Goal: Information Seeking & Learning: Understand process/instructions

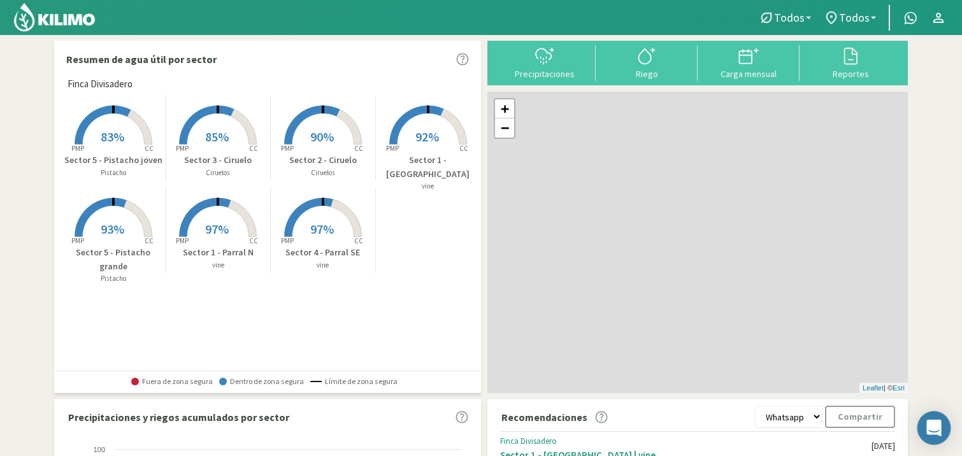
click at [926, 420] on icon "Open Intercom Messenger" at bounding box center [934, 428] width 17 height 17
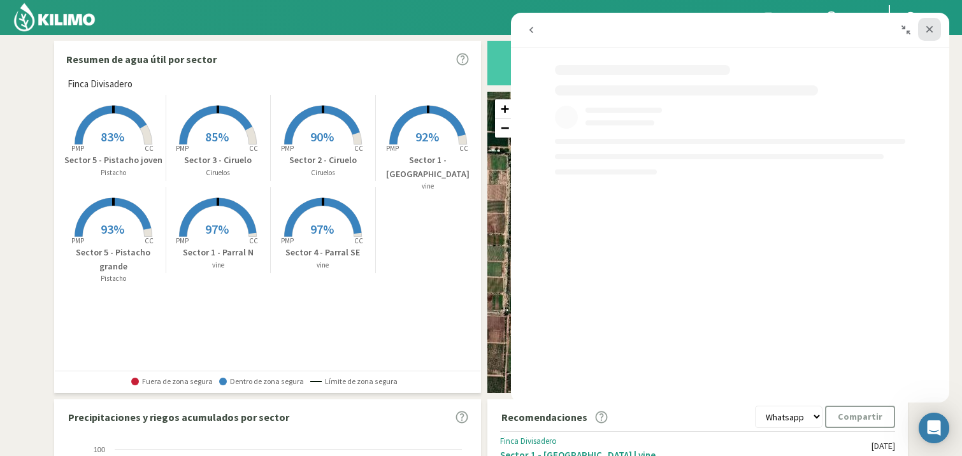
click at [928, 32] on icon "Cerrar" at bounding box center [929, 29] width 10 height 10
click at [534, 27] on icon "go back" at bounding box center [531, 30] width 10 height 10
click at [933, 29] on icon "Cerrar" at bounding box center [929, 29] width 10 height 10
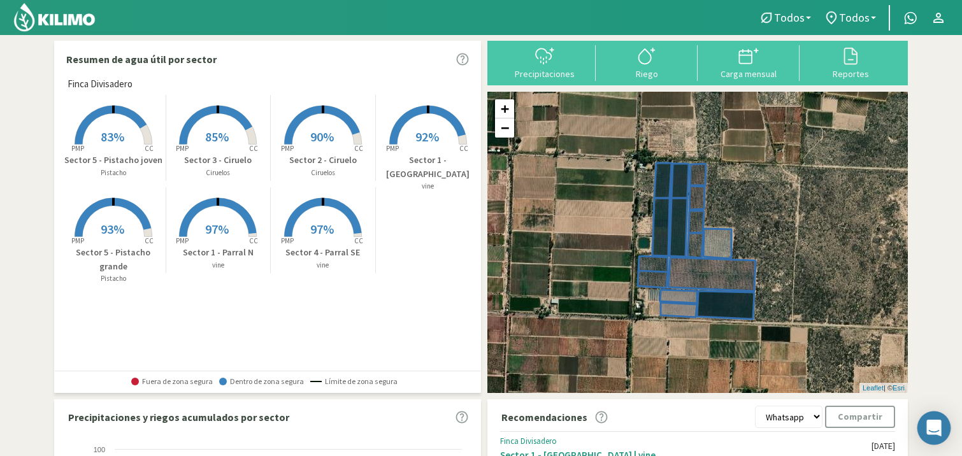
click at [931, 428] on icon "Open Intercom Messenger" at bounding box center [933, 428] width 15 height 17
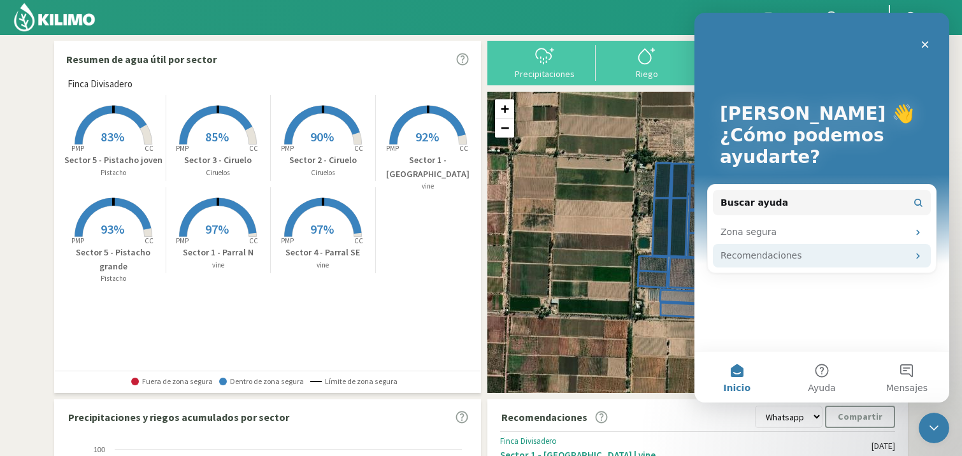
click at [864, 257] on div "Recomendaciones" at bounding box center [814, 255] width 187 height 13
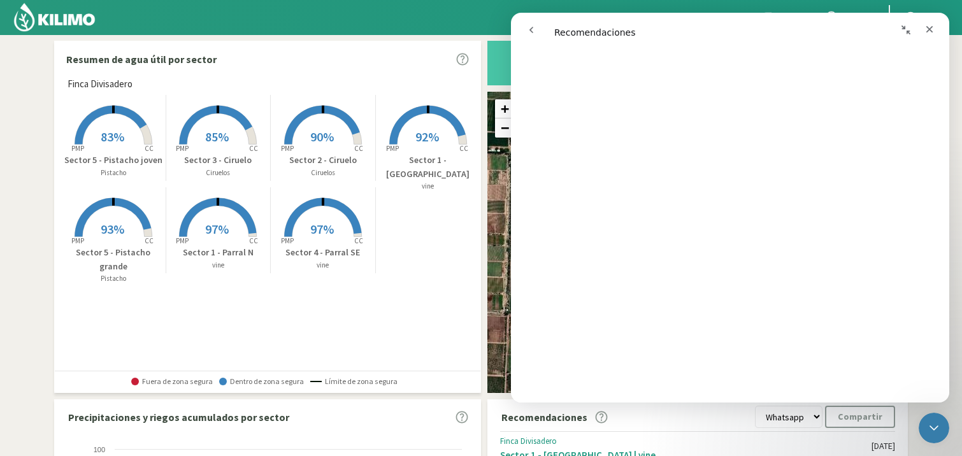
scroll to position [48, 0]
click at [531, 28] on icon "go back" at bounding box center [531, 30] width 4 height 6
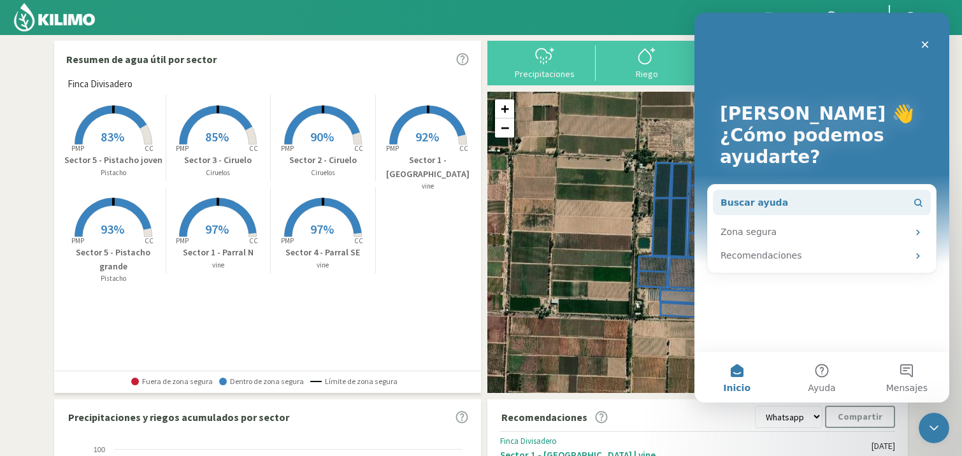
click at [784, 202] on button "Buscar ayuda" at bounding box center [822, 202] width 218 height 25
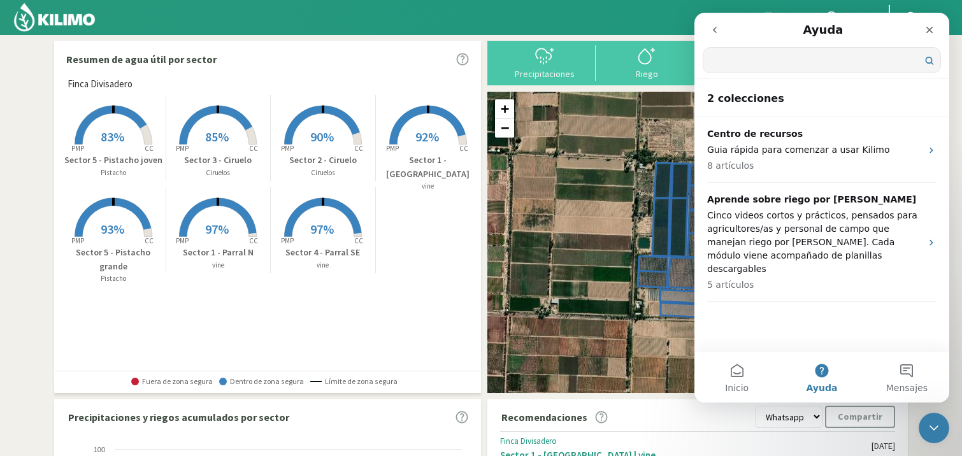
scroll to position [0, 0]
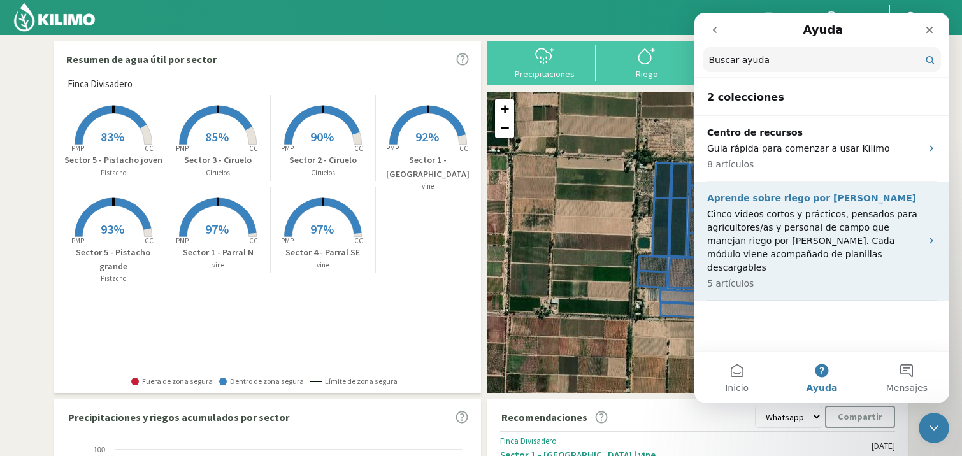
click at [928, 236] on icon "Intercom Messenger" at bounding box center [931, 241] width 10 height 10
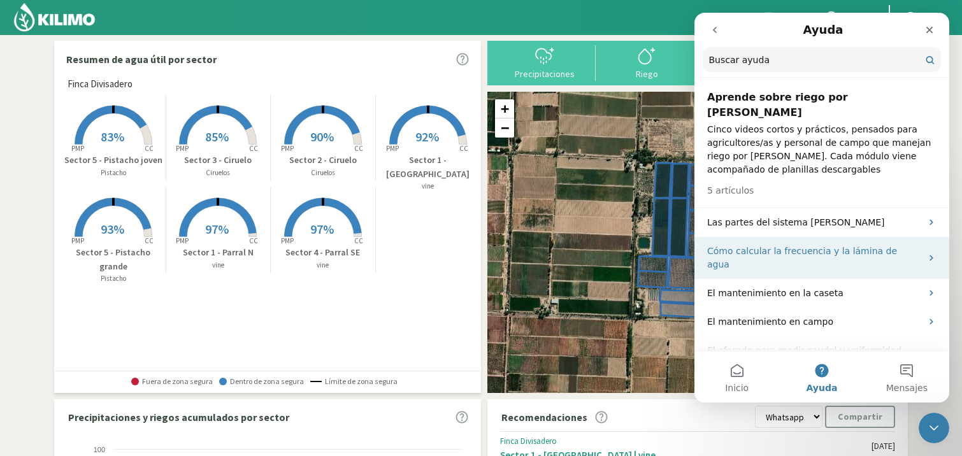
click at [900, 245] on p "Cómo calcular la frecuencia y la lámina de agua" at bounding box center [814, 258] width 214 height 27
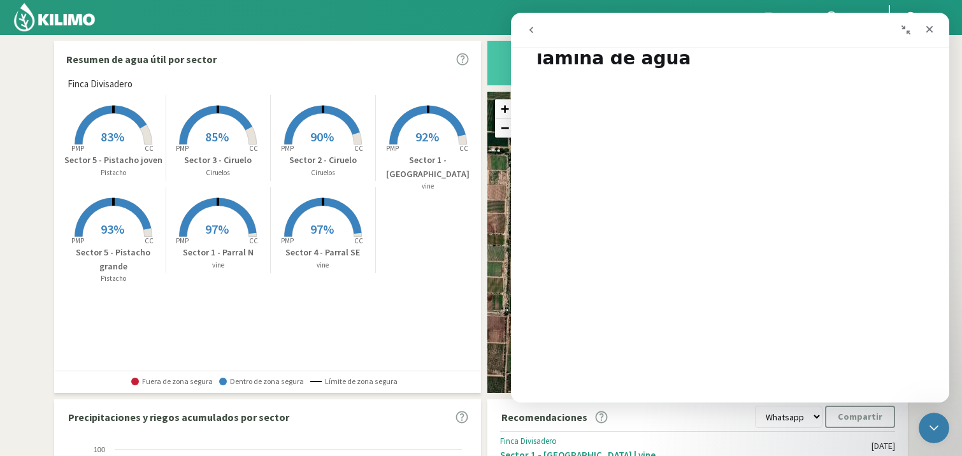
scroll to position [56, 0]
